Goal: Task Accomplishment & Management: Manage account settings

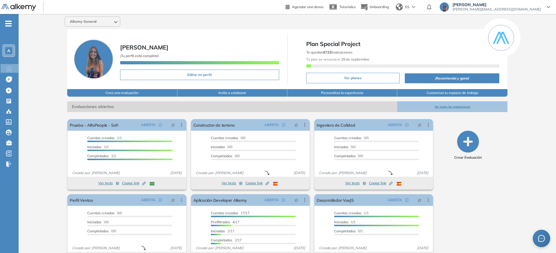
click at [445, 104] on button "Ver todas las evaluaciones" at bounding box center [452, 106] width 110 height 11
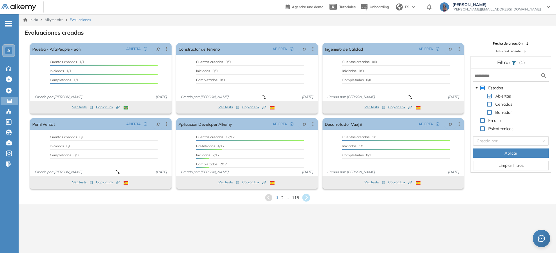
click at [310, 197] on icon at bounding box center [306, 198] width 8 height 8
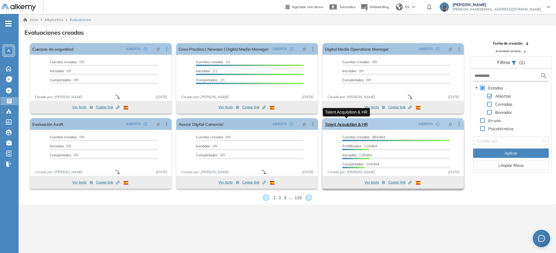
click at [352, 122] on link "Talent Acquisition & HR" at bounding box center [346, 124] width 43 height 12
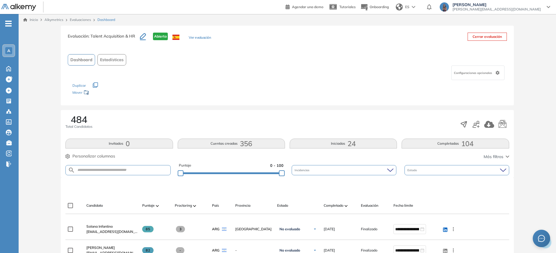
click at [343, 145] on button "Iniciadas 24" at bounding box center [343, 144] width 107 height 10
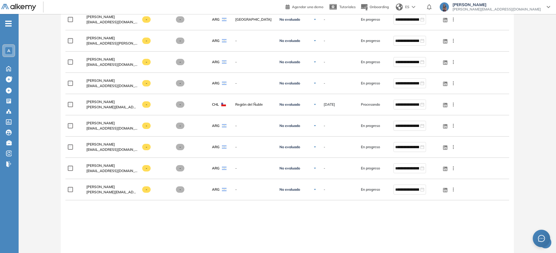
scroll to position [346, 0]
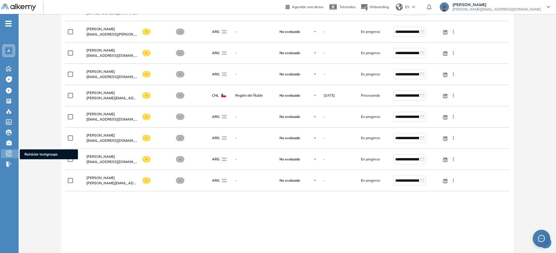
click at [9, 151] on icon at bounding box center [9, 153] width 6 height 7
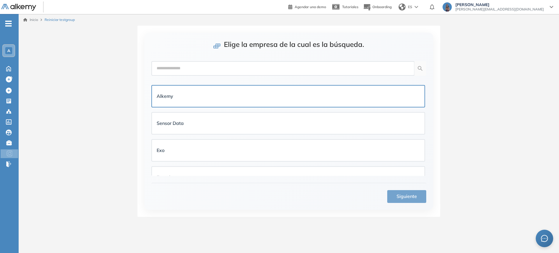
click at [235, 90] on div "Alkemy" at bounding box center [288, 96] width 272 height 21
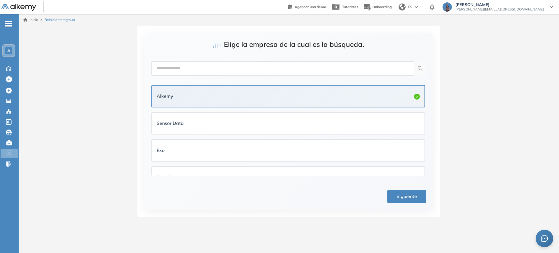
click at [426, 198] on button "Siguiente" at bounding box center [406, 196] width 39 height 13
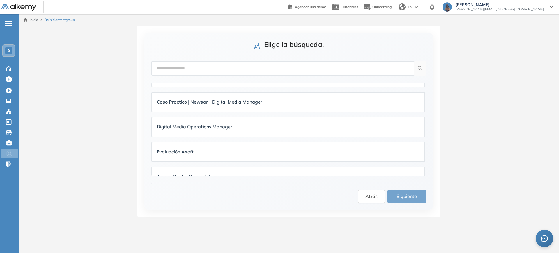
scroll to position [225, 0]
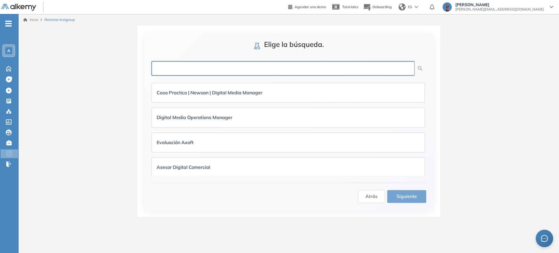
click at [247, 68] on input "text" at bounding box center [282, 68] width 263 height 15
type input "******"
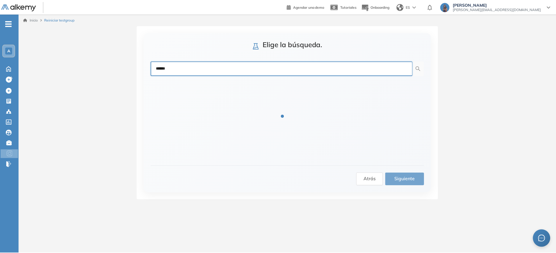
scroll to position [0, 0]
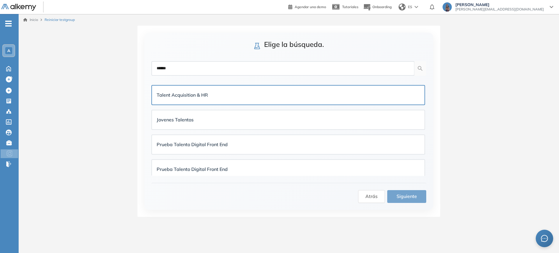
click at [241, 92] on div "Talent Acquisition & HR" at bounding box center [288, 94] width 263 height 7
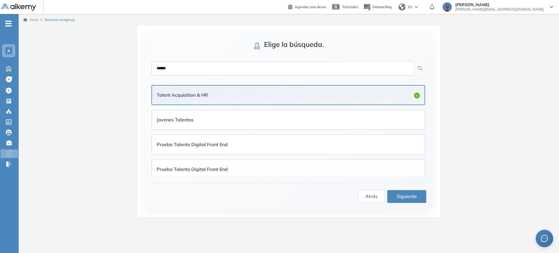
click at [413, 198] on span "Siguiente" at bounding box center [406, 196] width 20 height 7
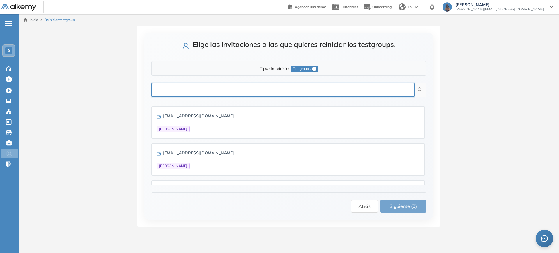
click at [358, 88] on input "text" at bounding box center [282, 90] width 263 height 15
type input "******"
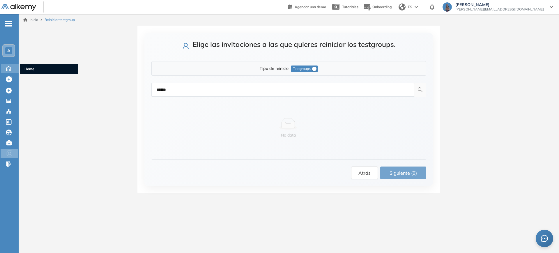
click at [9, 65] on icon at bounding box center [8, 68] width 10 height 7
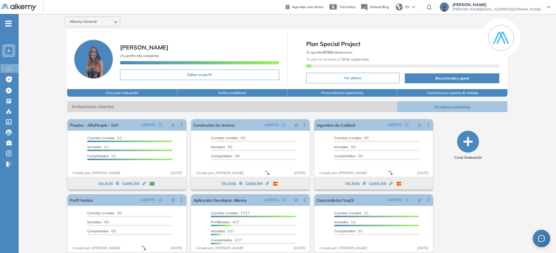
click at [434, 108] on button "Ver todas las evaluaciones" at bounding box center [452, 106] width 110 height 11
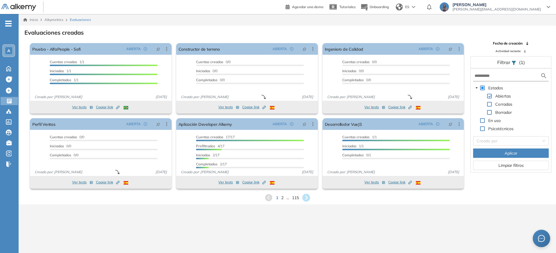
click at [303, 198] on icon at bounding box center [306, 198] width 8 height 8
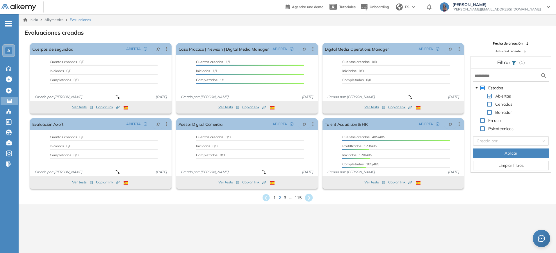
click at [309, 197] on icon at bounding box center [309, 198] width 8 height 8
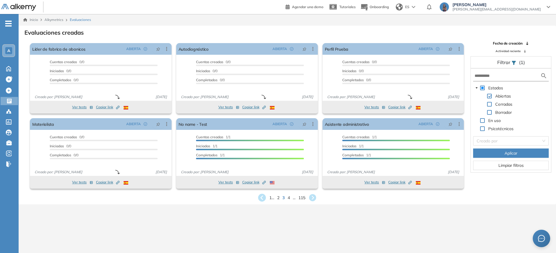
click at [263, 190] on div "El proctoring será activado ¡Importante!: Los usuarios que ya realizaron la eva…" at bounding box center [247, 153] width 146 height 75
click at [263, 193] on icon at bounding box center [263, 198] width 10 height 10
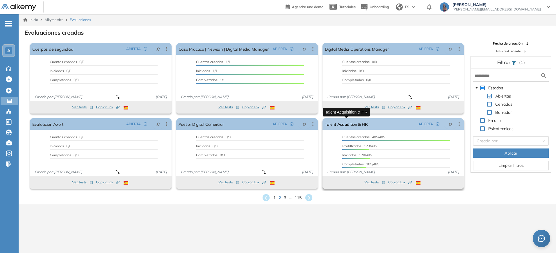
click at [340, 128] on link "Talent Acquisition & HR" at bounding box center [346, 124] width 43 height 12
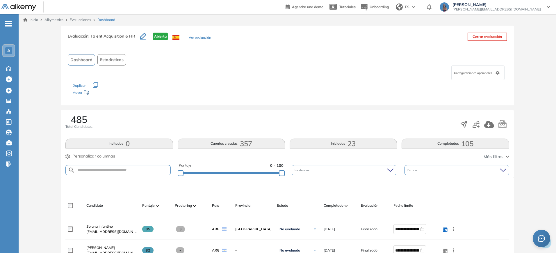
click at [347, 141] on button "Iniciadas 23" at bounding box center [343, 144] width 107 height 10
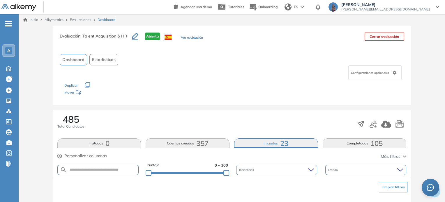
click at [372, 143] on span "105" at bounding box center [376, 143] width 12 height 0
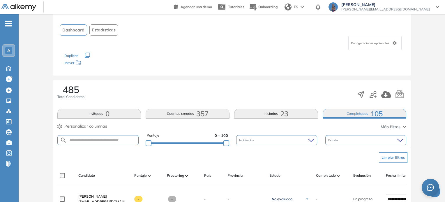
scroll to position [72, 0]
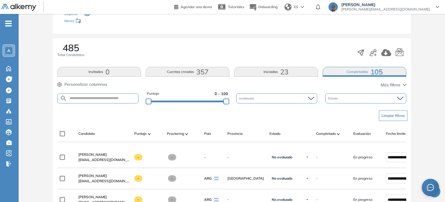
click at [384, 67] on button "Completadas 105" at bounding box center [364, 72] width 84 height 10
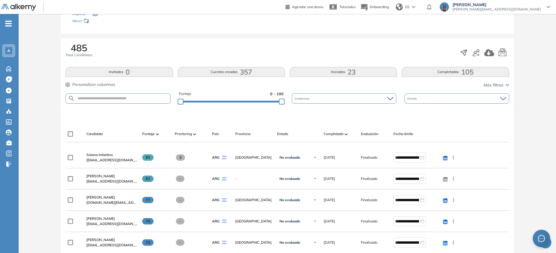
drag, startPoint x: 447, startPoint y: 1, endPoint x: 361, endPoint y: 45, distance: 96.6
click at [361, 45] on div "485 Total Candidatos" at bounding box center [287, 52] width 444 height 19
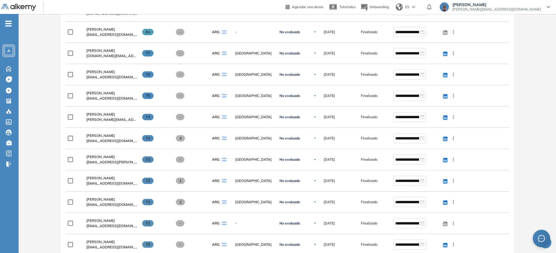
scroll to position [0, 0]
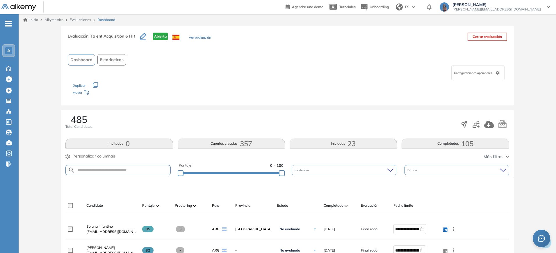
click at [222, 143] on button "Cuentas creadas 357" at bounding box center [231, 144] width 107 height 10
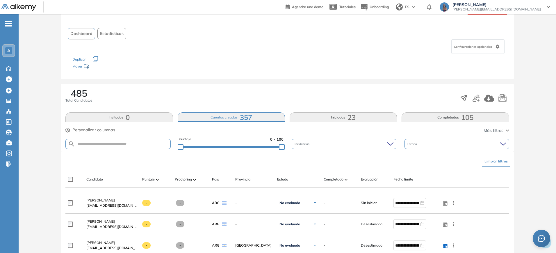
scroll to position [22, 0]
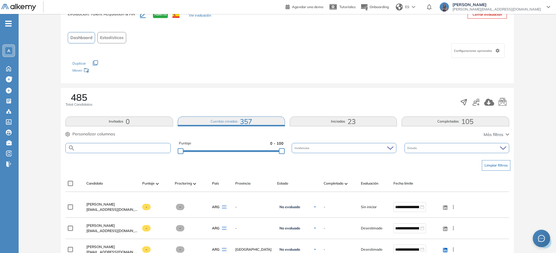
click at [152, 147] on input "text" at bounding box center [122, 148] width 95 height 4
type input "*******"
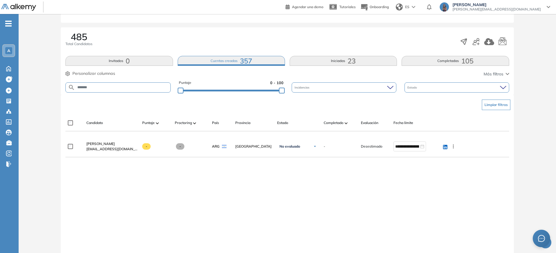
scroll to position [94, 0]
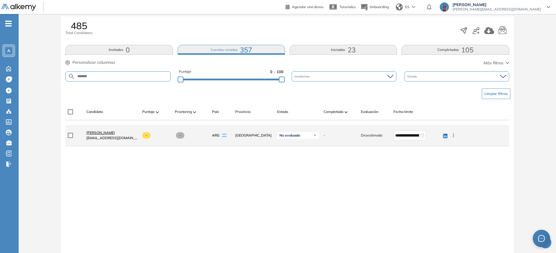
click at [106, 131] on span "Maria Angeles Ramirez" at bounding box center [100, 132] width 29 height 4
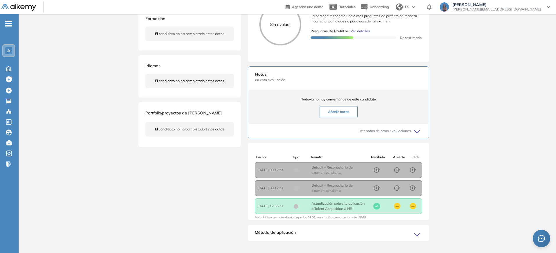
scroll to position [152, 0]
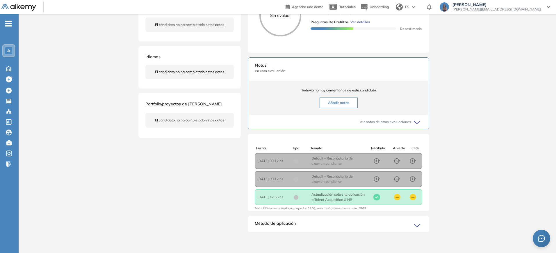
click at [411, 224] on div "Método de aplicación" at bounding box center [339, 226] width 182 height 12
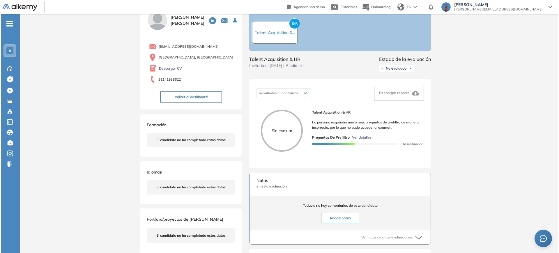
scroll to position [0, 0]
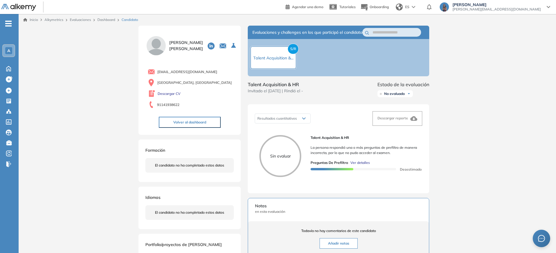
click at [103, 20] on link "Dashboard" at bounding box center [106, 19] width 18 height 4
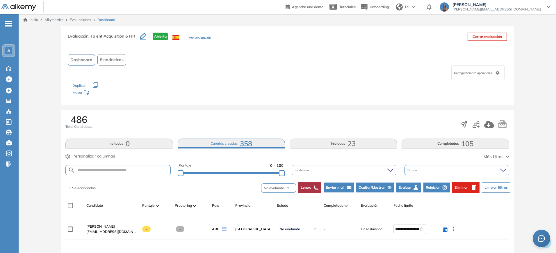
click at [441, 186] on button "Reiniciar" at bounding box center [437, 187] width 26 height 10
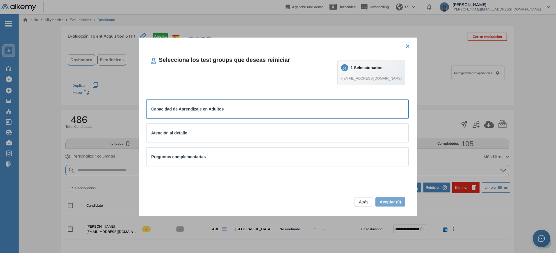
click at [335, 108] on div "Capacidad de Aprendizaje en Adultos" at bounding box center [277, 109] width 253 height 6
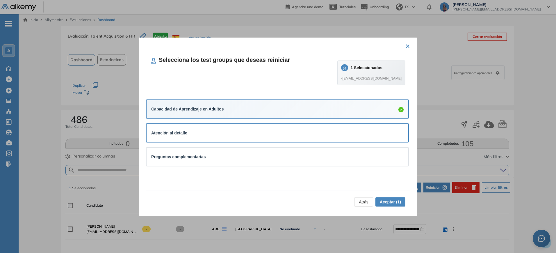
click at [325, 136] on div "Atención al detalle" at bounding box center [277, 133] width 253 height 9
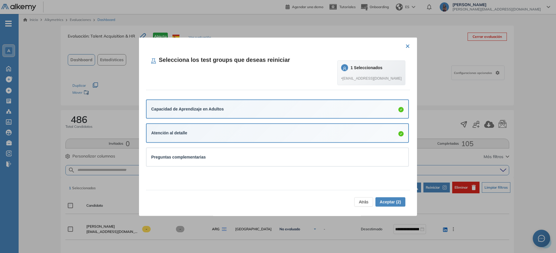
click at [317, 169] on div "Selecciona los test groups que deseas reiniciar 1 Seleccionados • mangie_99@hot…" at bounding box center [278, 120] width 264 height 139
click at [317, 163] on div "Preguntas complementarias" at bounding box center [278, 157] width 262 height 18
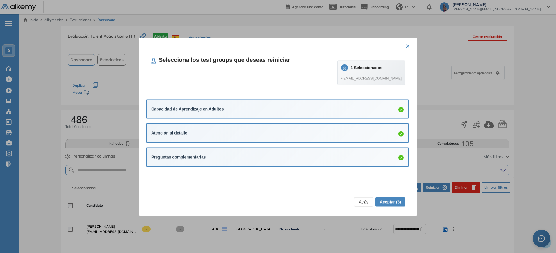
click at [385, 202] on span "Aceptar (3)" at bounding box center [390, 201] width 21 height 6
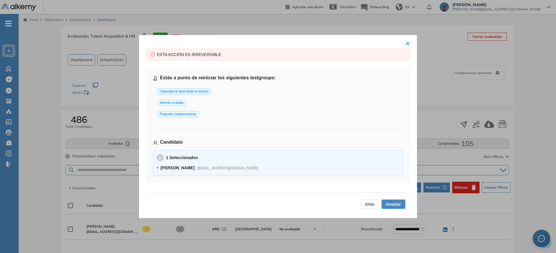
click at [386, 202] on span "Aceptar" at bounding box center [393, 204] width 15 height 6
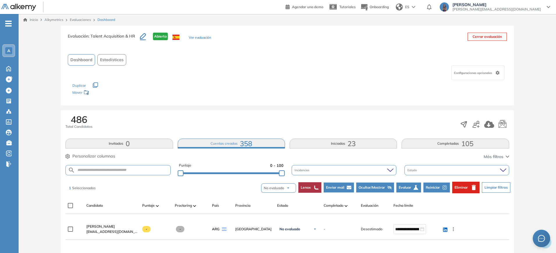
click at [433, 187] on span "Reiniciar" at bounding box center [433, 187] width 14 height 5
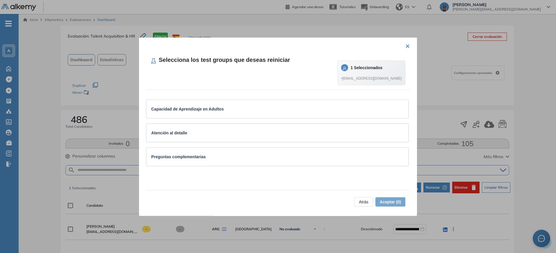
click at [409, 49] on div "× Selecciona los test groups que deseas reiniciar 1 Seleccionados • mangie_99@h…" at bounding box center [278, 126] width 278 height 178
click at [406, 44] on button "×" at bounding box center [408, 45] width 5 height 11
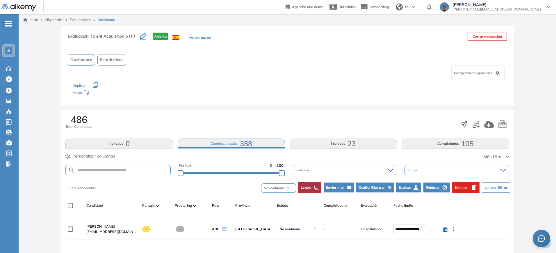
click at [473, 185] on icon "button" at bounding box center [474, 187] width 7 height 7
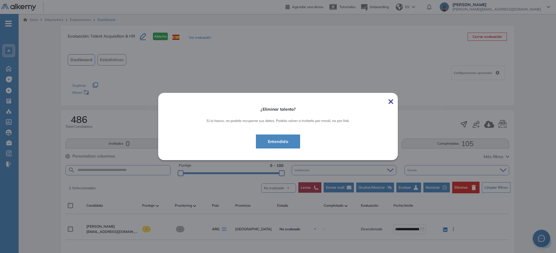
click at [296, 136] on button "Entendido" at bounding box center [278, 141] width 45 height 14
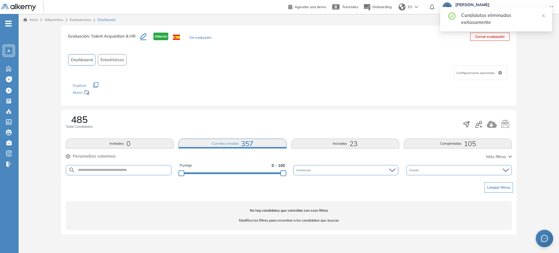
click at [147, 139] on button "Invitados 0" at bounding box center [120, 144] width 108 height 10
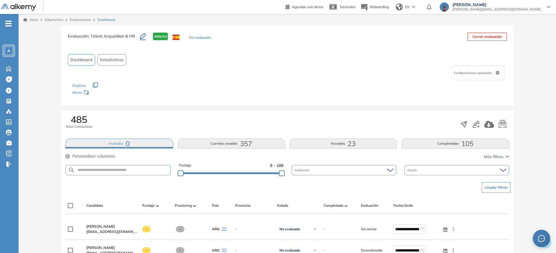
click at [235, 140] on button "Cuentas creadas 357" at bounding box center [231, 144] width 107 height 10
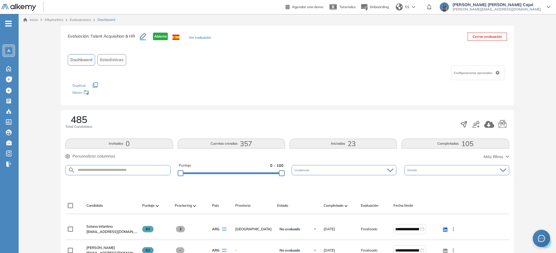
click at [218, 143] on button "Cuentas creadas 357" at bounding box center [231, 144] width 107 height 10
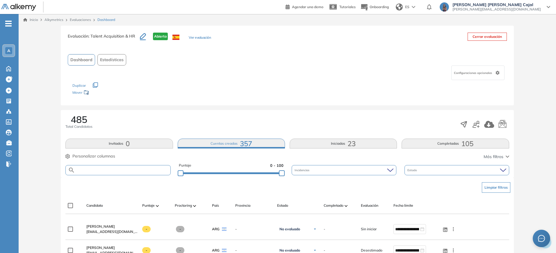
click at [145, 171] on input "text" at bounding box center [122, 170] width 95 height 4
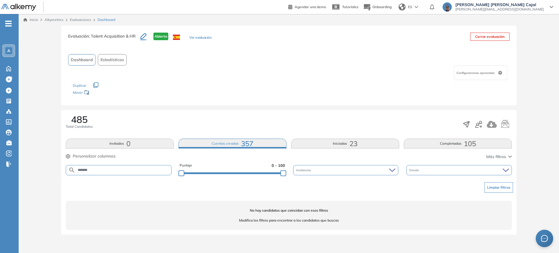
type input "*******"
click at [83, 19] on link "Evaluaciones" at bounding box center [80, 19] width 21 height 4
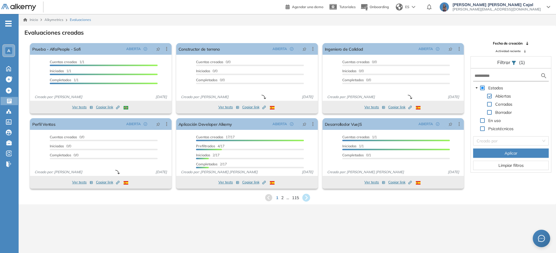
click at [307, 196] on icon at bounding box center [306, 198] width 8 height 8
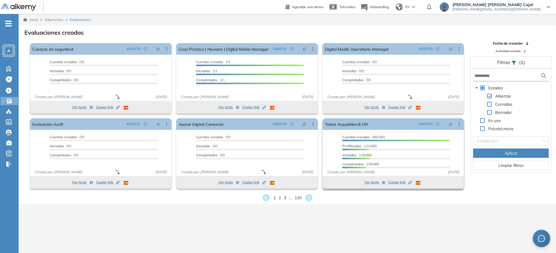
click at [396, 182] on span "Copiar link Created by potrace 1.16, written by [PERSON_NAME] [DATE]-[DATE]" at bounding box center [400, 182] width 24 height 5
click at [348, 124] on link "Talent Acquisition & HR" at bounding box center [346, 124] width 43 height 12
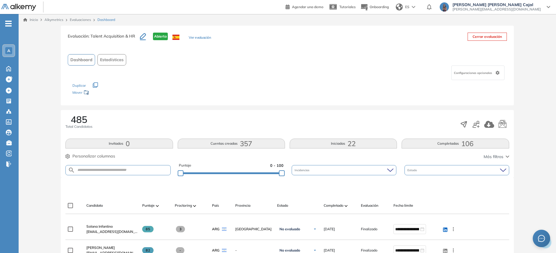
click at [252, 143] on span "357" at bounding box center [246, 143] width 12 height 0
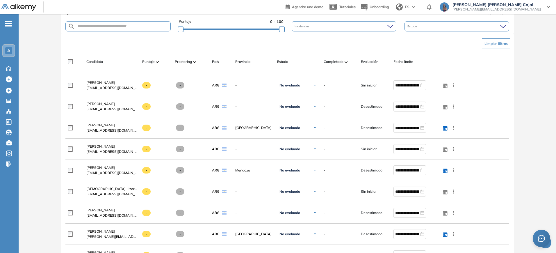
scroll to position [94, 0]
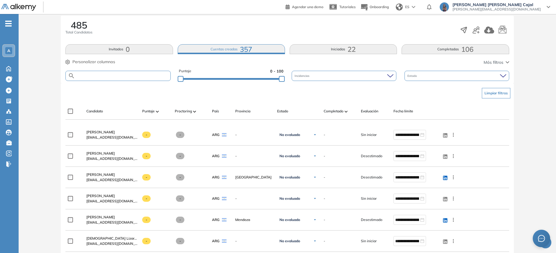
click at [157, 75] on input "text" at bounding box center [122, 76] width 95 height 4
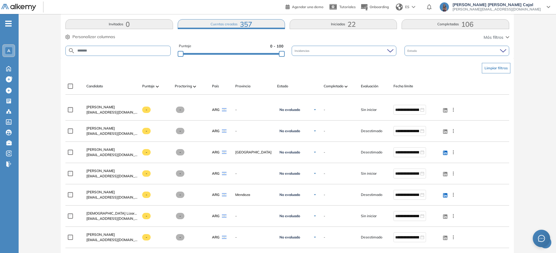
scroll to position [179, 0]
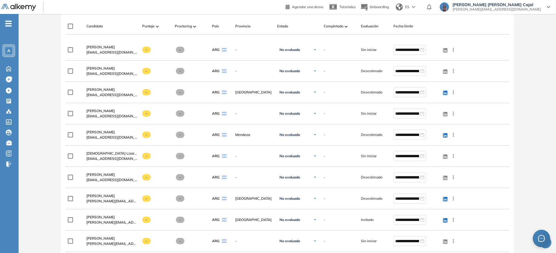
type input "*******"
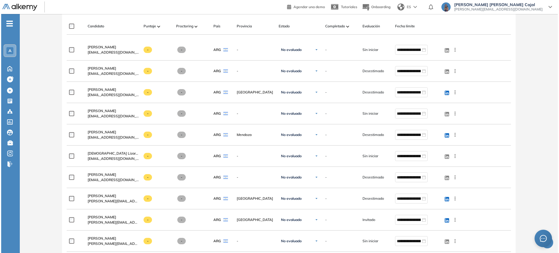
scroll to position [0, 0]
